Goal: Information Seeking & Learning: Find specific page/section

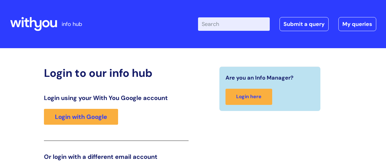
scroll to position [93, 0]
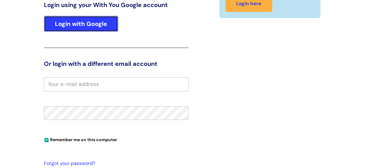
click at [97, 27] on link "Login with Google" at bounding box center [81, 24] width 74 height 16
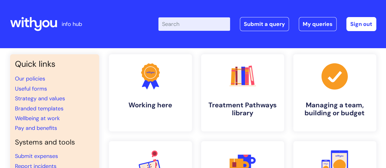
click at [182, 24] on input "Enter your search term here..." at bounding box center [194, 23] width 72 height 13
type input "essential form"
click button "Search" at bounding box center [0, 0] width 0 height 0
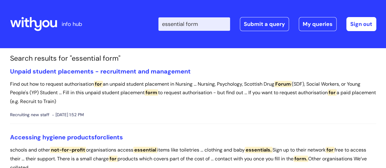
click at [195, 22] on input "essential form" at bounding box center [194, 23] width 72 height 13
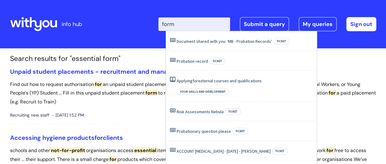
type input "forms"
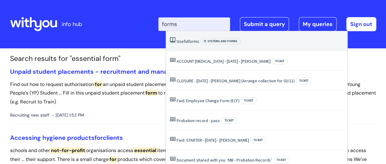
click at [189, 45] on li "Useful forms IT, systems and forms" at bounding box center [256, 41] width 181 height 20
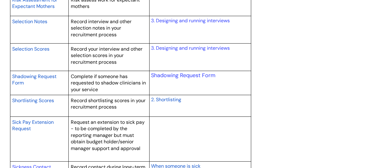
scroll to position [1177, 0]
